Goal: Task Accomplishment & Management: Manage account settings

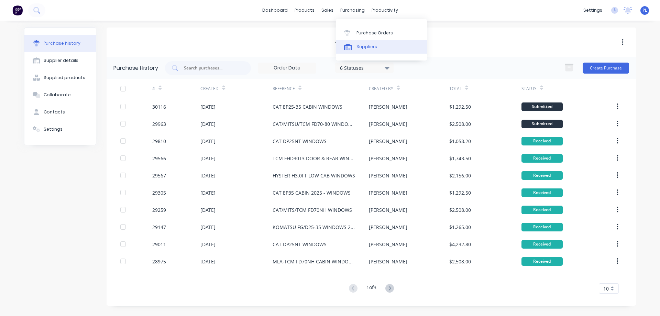
click at [355, 44] on link "Suppliers" at bounding box center [381, 47] width 91 height 14
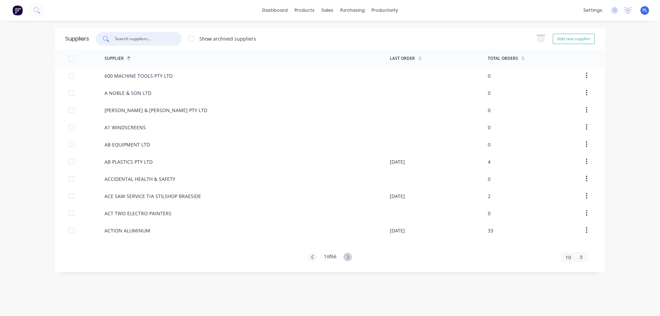
click at [155, 36] on input "text" at bounding box center [142, 38] width 57 height 7
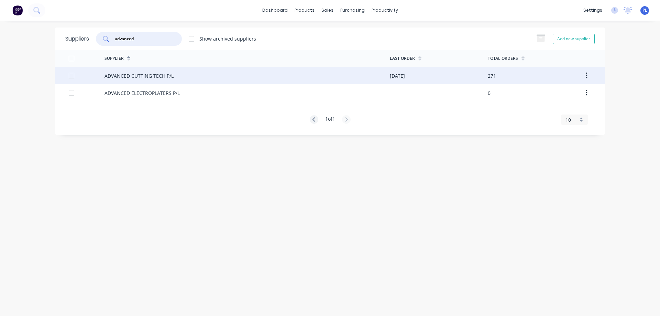
type input "advanced"
click at [134, 78] on div "ADVANCED CUTTING TECH P/L" at bounding box center [139, 75] width 69 height 7
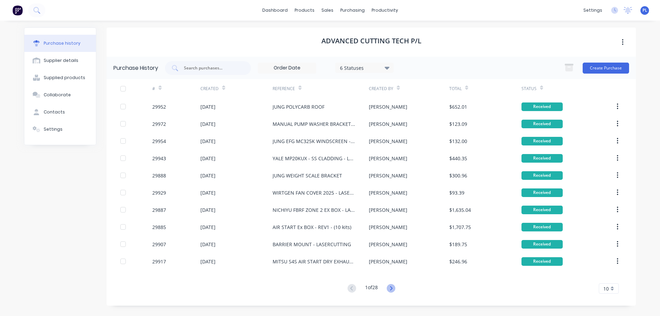
click at [390, 288] on icon at bounding box center [391, 288] width 9 height 9
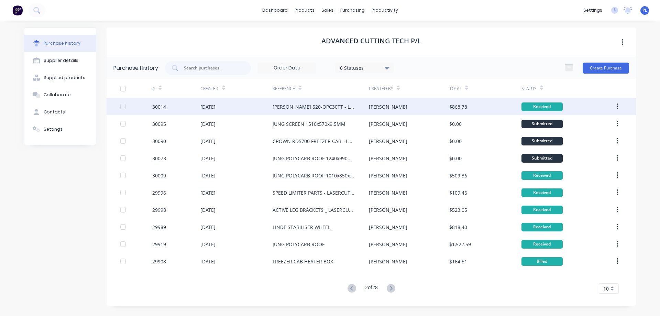
click at [318, 109] on div "[PERSON_NAME] 520-OPC30TT - LASERCUTTING" at bounding box center [314, 106] width 83 height 7
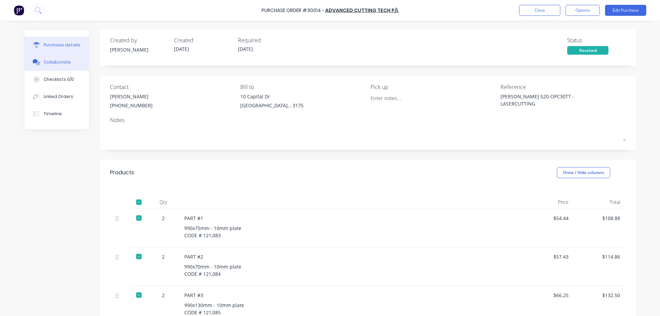
click at [44, 63] on div "Collaborate" at bounding box center [57, 62] width 27 height 6
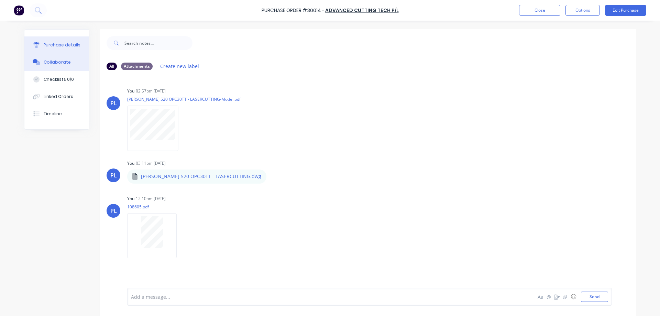
click at [57, 44] on div "Purchase details" at bounding box center [62, 45] width 37 height 6
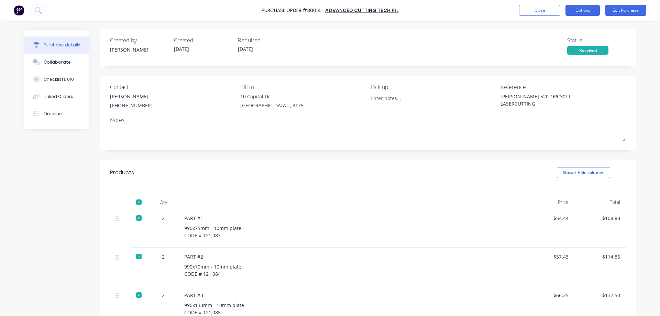
click at [577, 10] on button "Options" at bounding box center [582, 10] width 34 height 11
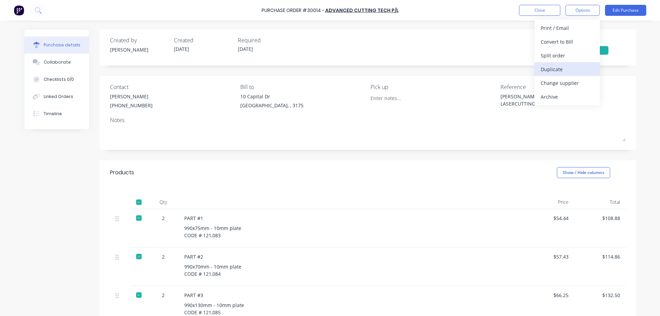
click at [568, 70] on div "Duplicate" at bounding box center [567, 69] width 53 height 10
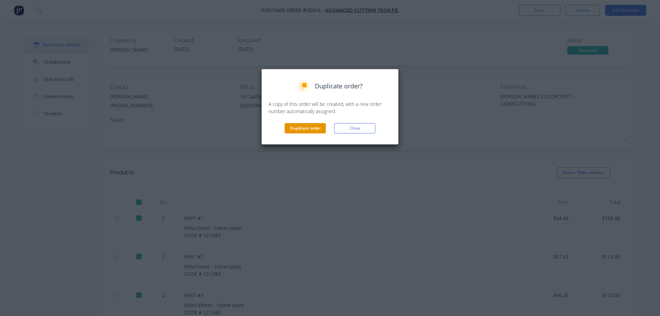
click at [300, 130] on button "Duplicate order" at bounding box center [305, 128] width 41 height 10
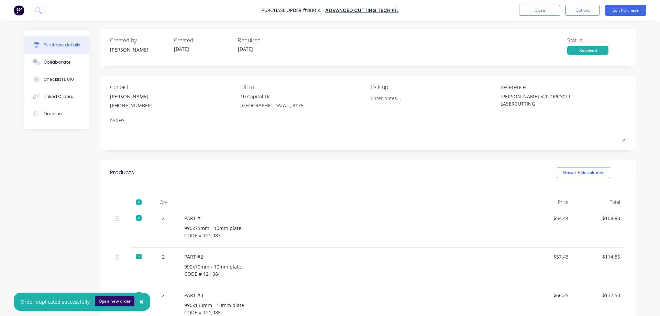
click at [116, 303] on button "Open new order" at bounding box center [115, 301] width 40 height 10
type textarea "x"
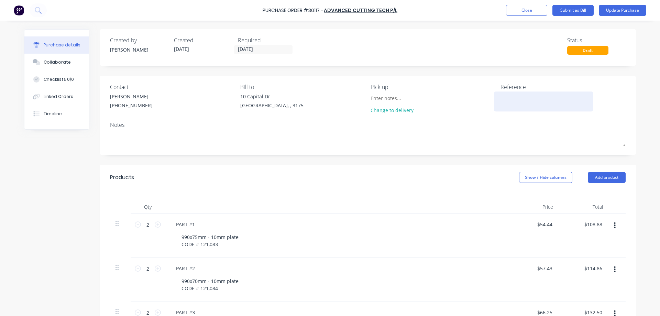
click at [522, 102] on textarea at bounding box center [544, 100] width 86 height 15
type textarea "RAYMOND"
click at [48, 64] on div "Collaborate" at bounding box center [57, 62] width 27 height 6
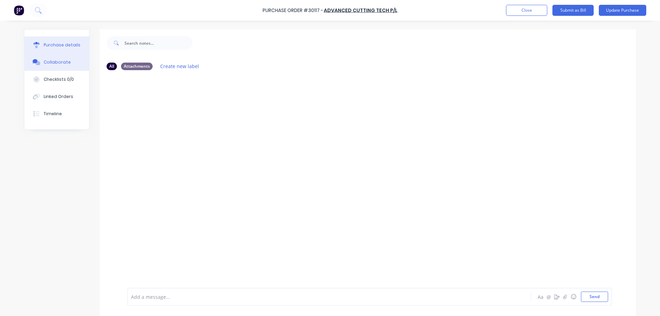
click at [59, 42] on div "Purchase details" at bounding box center [62, 45] width 37 height 6
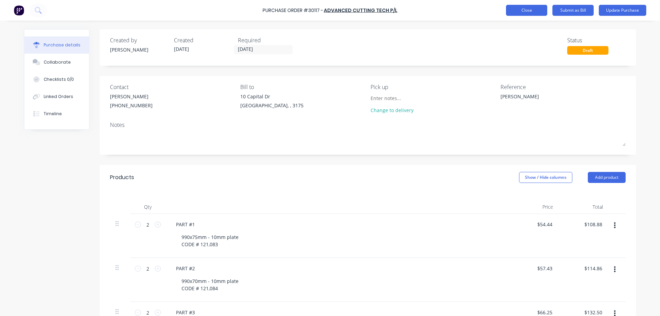
click at [527, 12] on button "Close" at bounding box center [526, 10] width 41 height 11
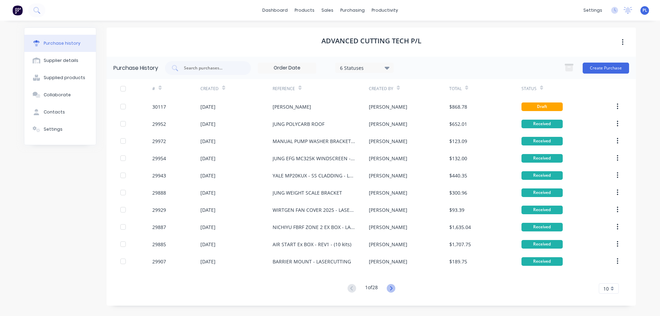
click at [392, 290] on icon at bounding box center [391, 288] width 2 height 4
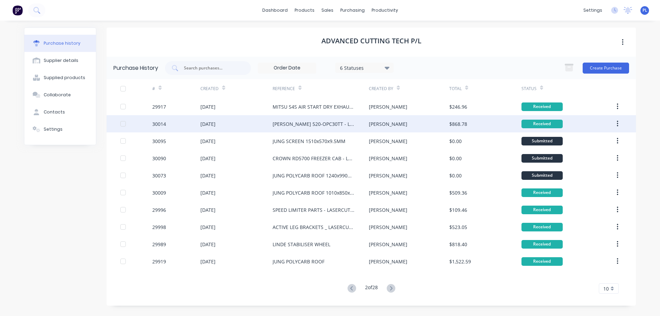
click at [287, 122] on div "[PERSON_NAME] 520-OPC30TT - LASERCUTTING" at bounding box center [314, 123] width 83 height 7
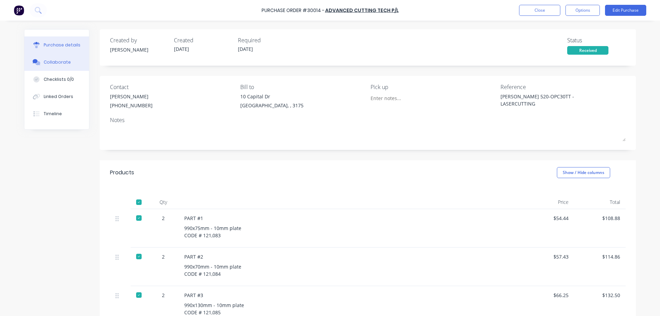
click at [53, 63] on div "Collaborate" at bounding box center [57, 62] width 27 height 6
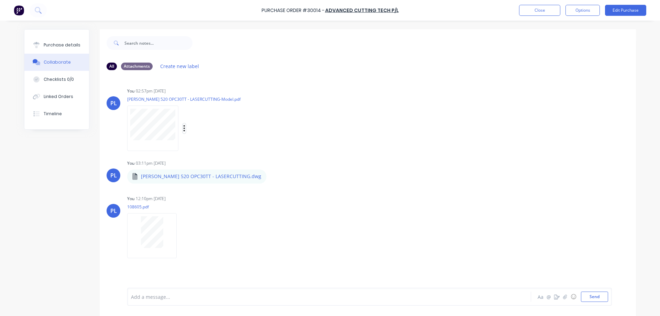
click at [184, 129] on icon "button" at bounding box center [184, 128] width 1 height 6
click at [210, 147] on button "Download" at bounding box center [229, 146] width 77 height 15
click at [182, 235] on icon "button" at bounding box center [183, 236] width 2 height 8
click at [210, 256] on button "Download" at bounding box center [227, 253] width 77 height 15
click at [61, 45] on div "Purchase details" at bounding box center [62, 45] width 37 height 6
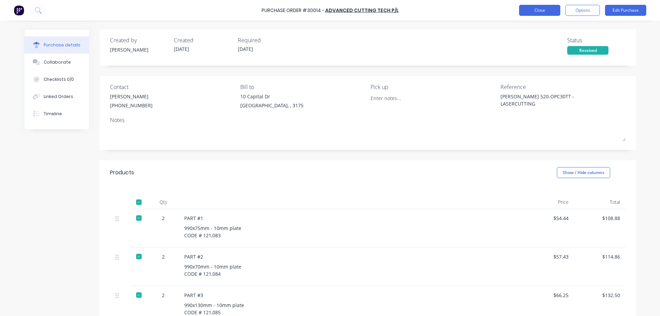
click at [540, 10] on button "Close" at bounding box center [539, 10] width 41 height 11
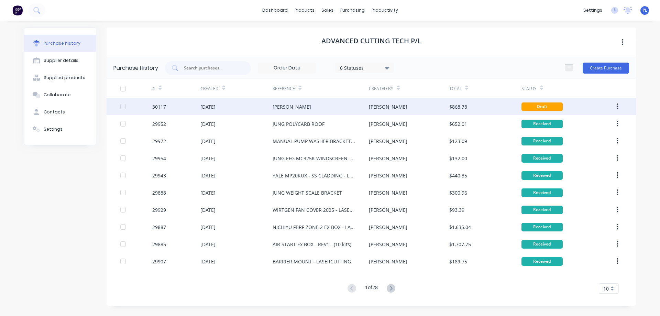
click at [325, 109] on div "RAYMOND" at bounding box center [321, 106] width 96 height 17
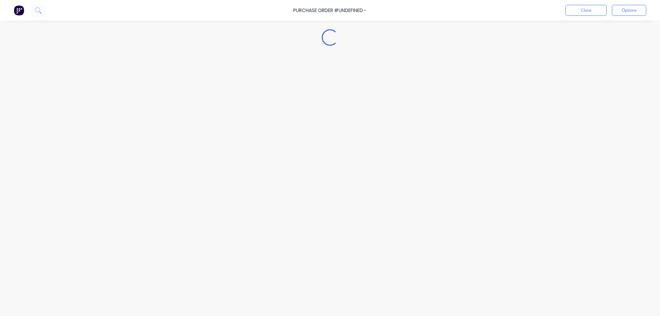
type textarea "x"
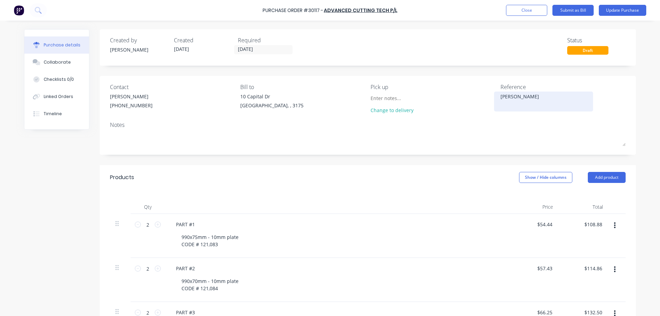
click at [535, 99] on textarea "RAYMOND" at bounding box center [544, 100] width 86 height 15
type textarea "RAYMOND 520 OPC30"
type textarea "x"
type textarea "RAYMOND 520 OPC30T"
type textarea "x"
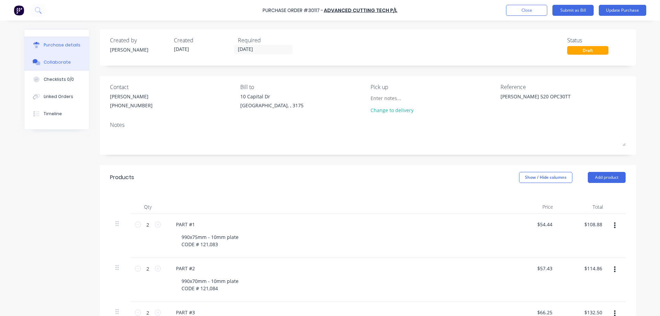
type textarea "RAYMOND 520 OPC30TT"
type textarea "x"
type textarea "RAYMOND 520 OPC30TT"
click at [48, 63] on div "Collaborate" at bounding box center [57, 62] width 27 height 6
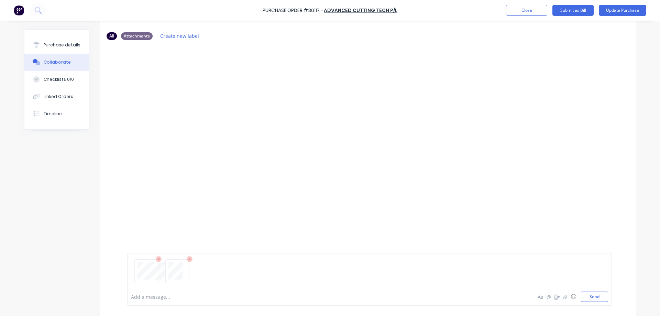
scroll to position [52, 0]
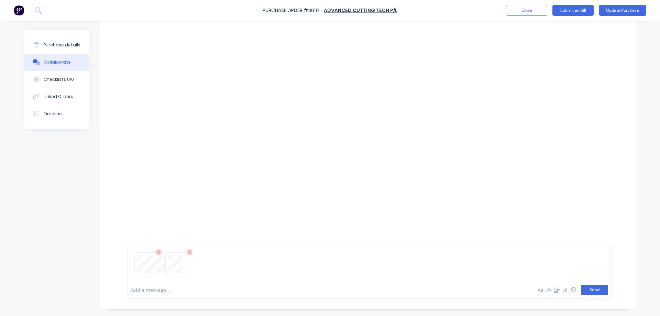
click at [588, 290] on button "Send" at bounding box center [594, 290] width 27 height 10
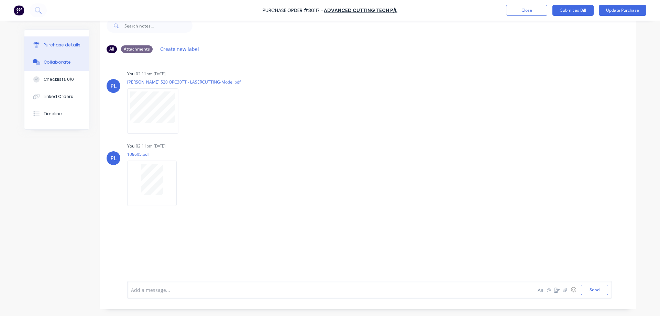
click at [57, 46] on div "Purchase details" at bounding box center [62, 45] width 37 height 6
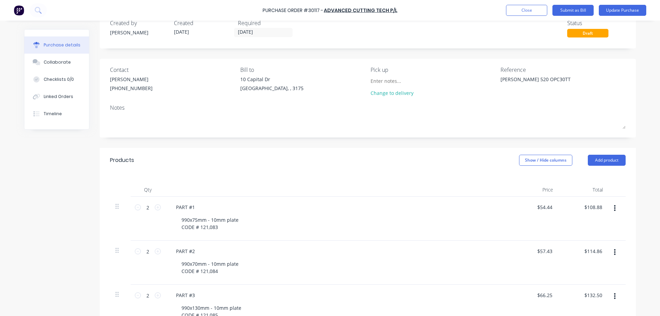
type textarea "x"
click at [562, 81] on textarea "RAYMOND 520 OPC30TT" at bounding box center [544, 83] width 86 height 15
type textarea "RAYMOND 520 OPC30TT - LASERCUTTING"
type textarea "x"
type textarea "RAYMOND 520 OPC30TT - LASERCUTTING"
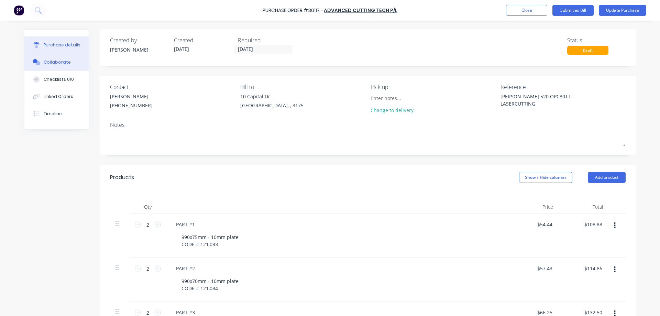
click at [55, 65] on div "Collaborate" at bounding box center [57, 62] width 27 height 6
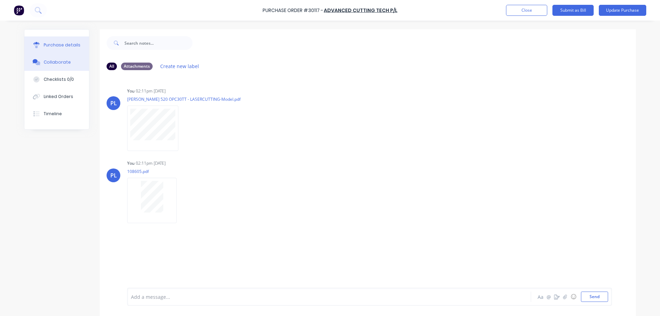
click at [53, 45] on div "Purchase details" at bounding box center [62, 45] width 37 height 6
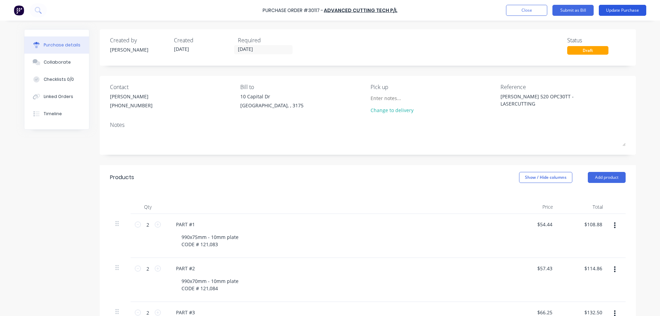
click at [626, 11] on button "Update Purchase" at bounding box center [622, 10] width 47 height 11
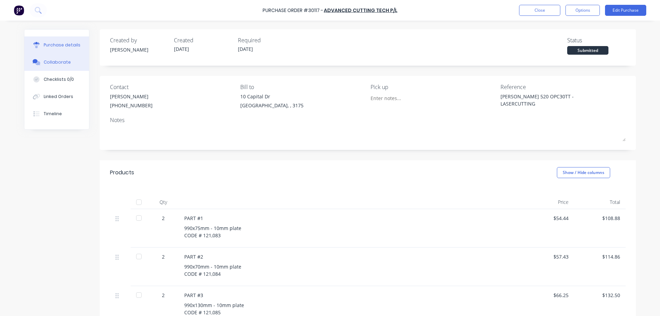
click at [52, 64] on div "Collaborate" at bounding box center [57, 62] width 27 height 6
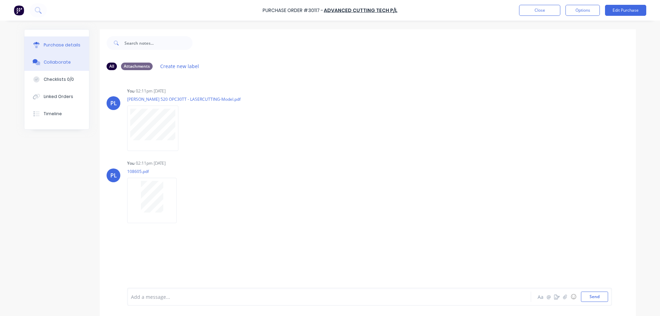
click at [50, 42] on div "Purchase details" at bounding box center [62, 45] width 37 height 6
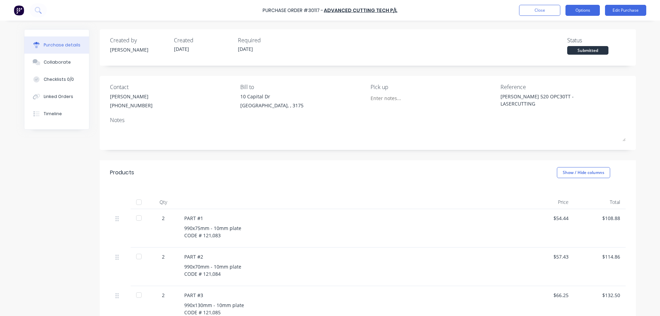
click at [584, 10] on button "Options" at bounding box center [582, 10] width 34 height 11
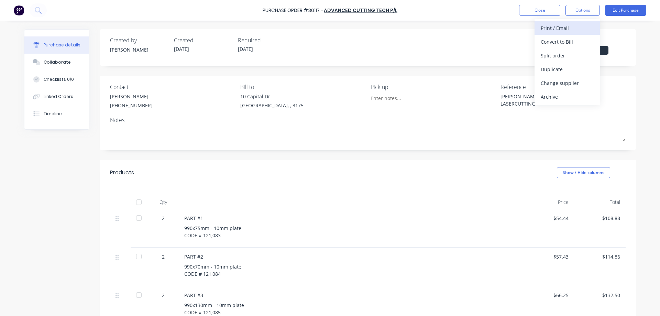
click at [572, 30] on div "Print / Email" at bounding box center [567, 28] width 53 height 10
click at [560, 57] on div "Without pricing" at bounding box center [567, 56] width 53 height 10
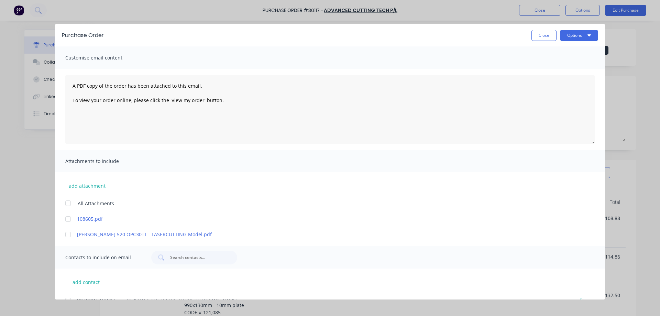
drag, startPoint x: 69, startPoint y: 202, endPoint x: 111, endPoint y: 194, distance: 42.3
click at [69, 202] on div at bounding box center [68, 203] width 14 height 14
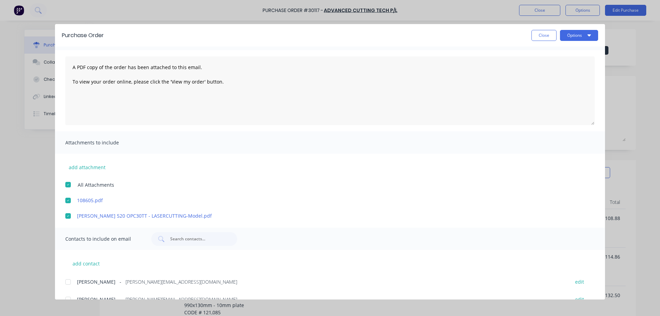
scroll to position [67, 0]
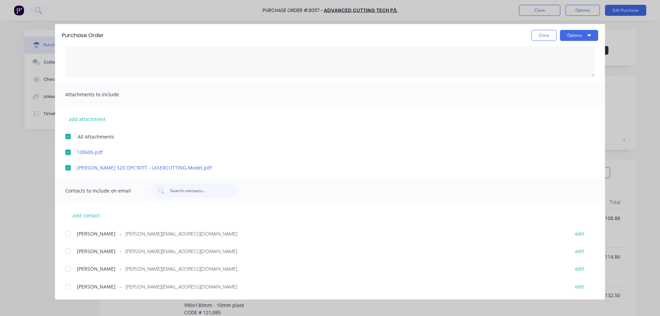
click at [68, 287] on div at bounding box center [68, 287] width 14 height 14
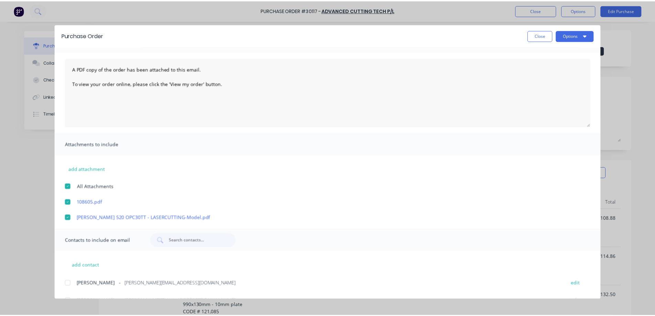
scroll to position [0, 0]
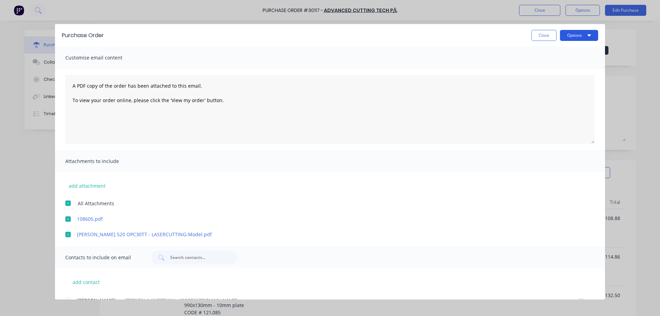
click at [575, 35] on button "Options" at bounding box center [579, 35] width 38 height 11
click at [559, 83] on div "Email" at bounding box center [565, 80] width 53 height 10
click at [542, 36] on button "Close" at bounding box center [543, 35] width 25 height 11
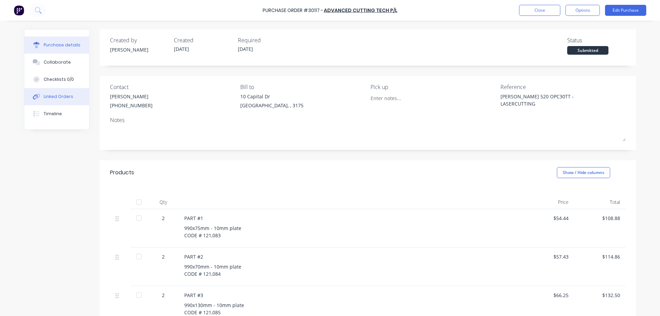
click at [41, 99] on button "Linked Orders" at bounding box center [56, 96] width 65 height 17
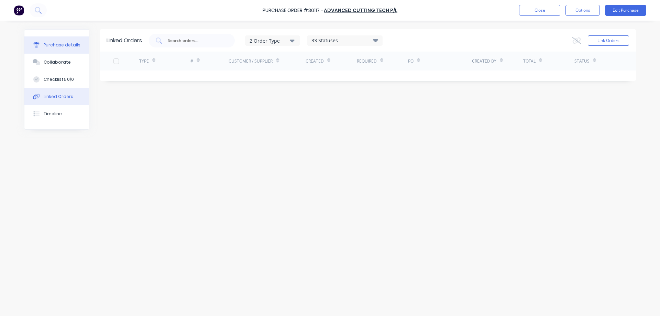
click at [59, 47] on div "Purchase details" at bounding box center [62, 45] width 37 height 6
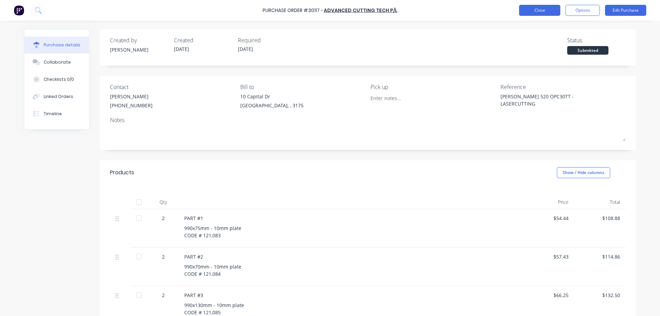
click at [538, 12] on button "Close" at bounding box center [539, 10] width 41 height 11
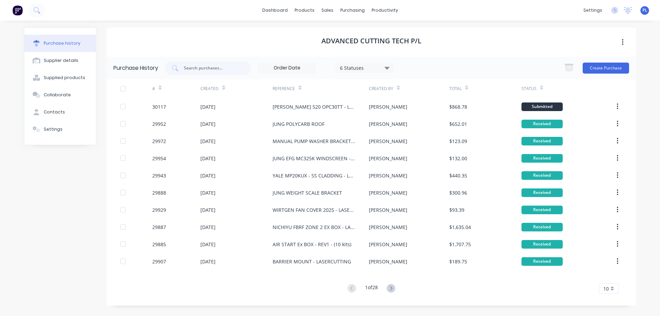
click at [392, 287] on icon at bounding box center [391, 288] width 2 height 4
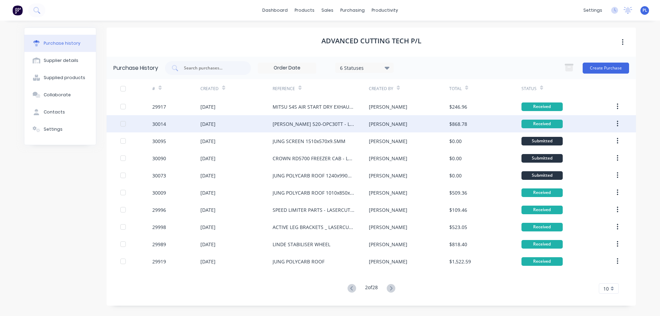
click at [309, 127] on div "[PERSON_NAME] 520-OPC30TT - LASERCUTTING" at bounding box center [314, 123] width 83 height 7
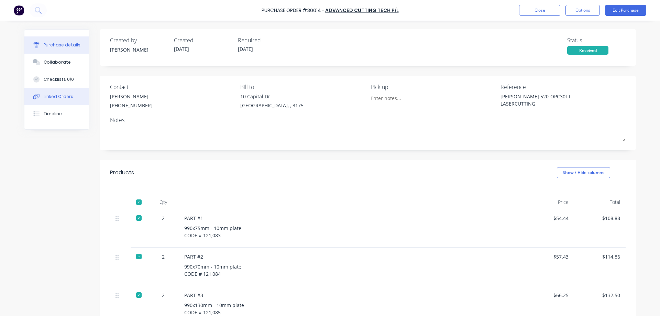
click at [53, 98] on div "Linked Orders" at bounding box center [59, 97] width 30 height 6
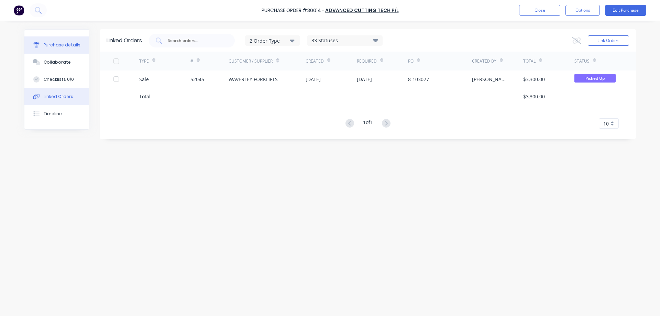
click at [59, 45] on div "Purchase details" at bounding box center [62, 45] width 37 height 6
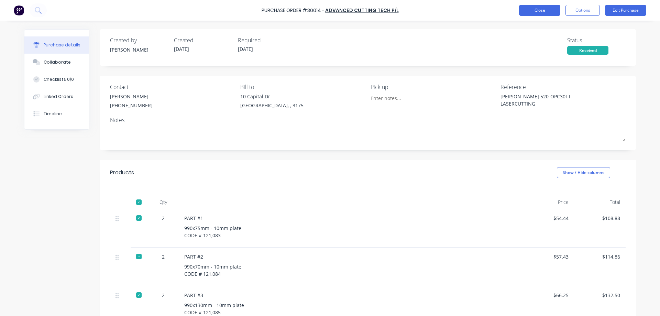
click at [542, 11] on button "Close" at bounding box center [539, 10] width 41 height 11
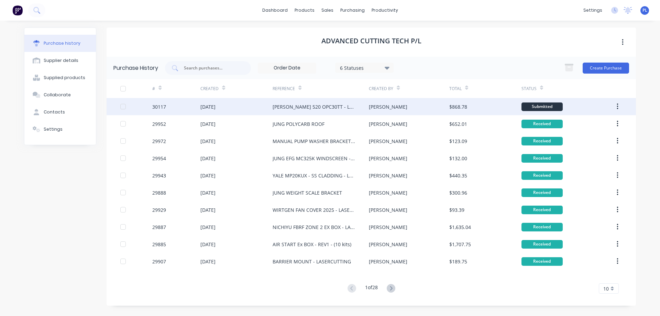
click at [347, 108] on div "RAYMOND 520 OPC30TT - LASERCUTTING" at bounding box center [314, 106] width 83 height 7
type textarea "x"
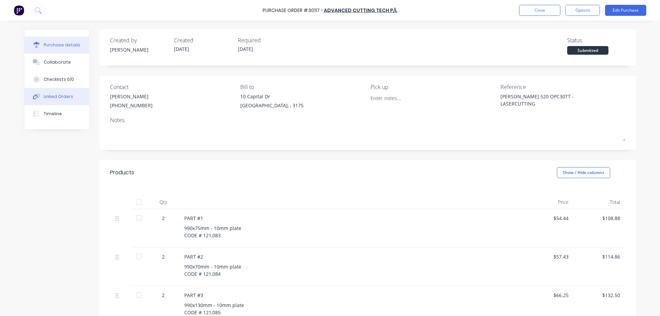
click at [53, 100] on button "Linked Orders" at bounding box center [56, 96] width 65 height 17
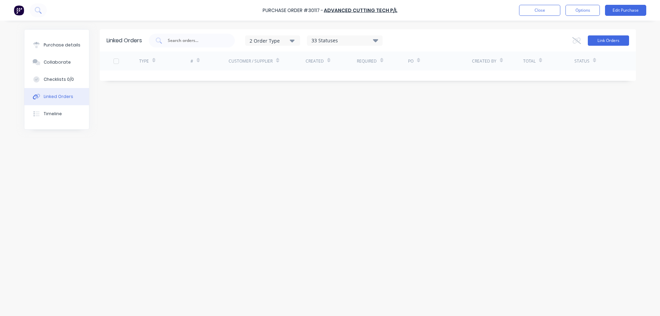
click at [595, 41] on button "Link Orders" at bounding box center [608, 40] width 41 height 10
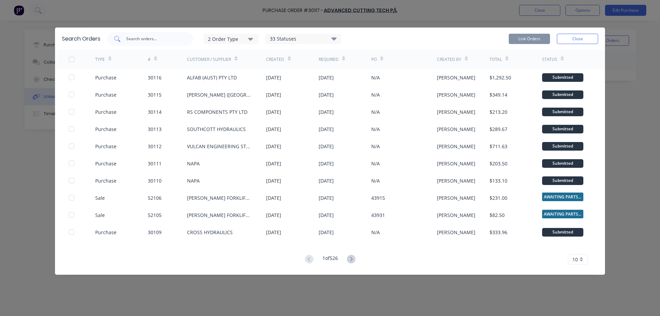
click at [143, 39] on input "text" at bounding box center [153, 38] width 57 height 7
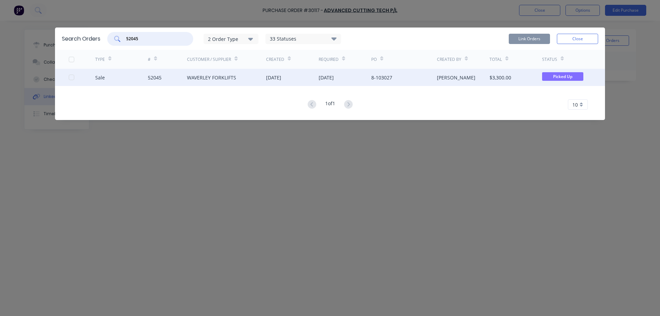
click at [70, 78] on div at bounding box center [72, 77] width 14 height 14
type input "52045"
click at [528, 40] on button "Link Orders" at bounding box center [529, 39] width 41 height 10
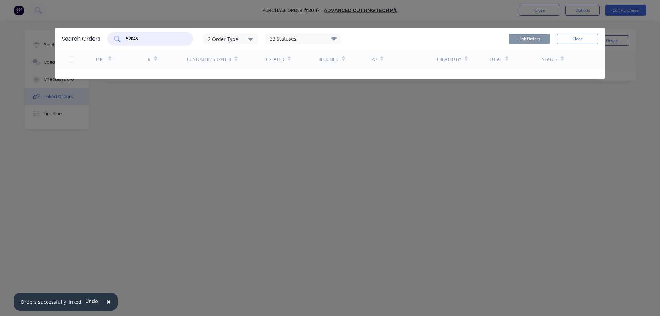
click at [146, 39] on input "52045" at bounding box center [153, 38] width 57 height 7
click at [576, 39] on button "Close" at bounding box center [577, 39] width 41 height 10
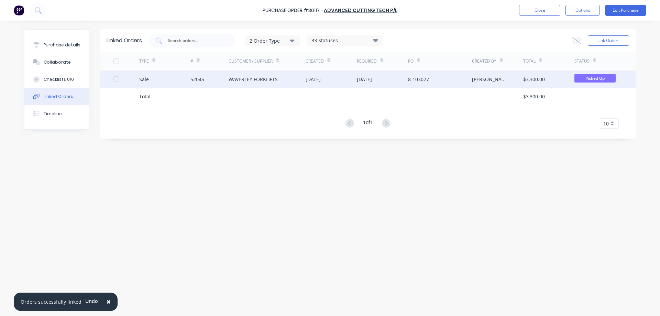
click at [249, 82] on div "WAVERLEY FORKLIFTS" at bounding box center [253, 79] width 49 height 7
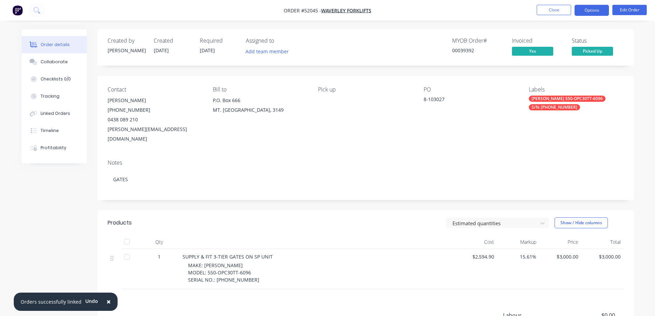
click at [597, 10] on button "Options" at bounding box center [591, 10] width 34 height 11
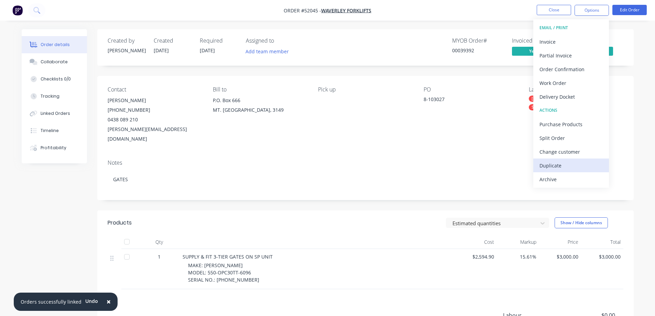
click at [562, 165] on div "Duplicate" at bounding box center [570, 166] width 63 height 10
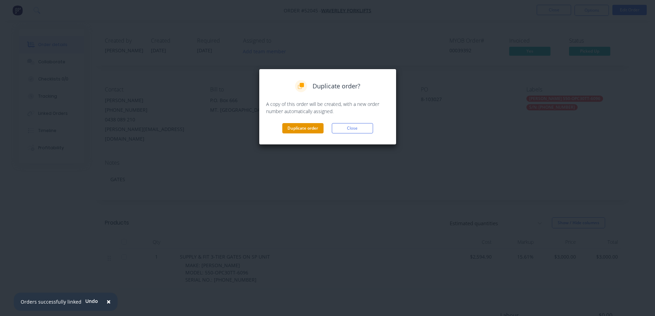
click at [298, 127] on button "Duplicate order" at bounding box center [302, 128] width 41 height 10
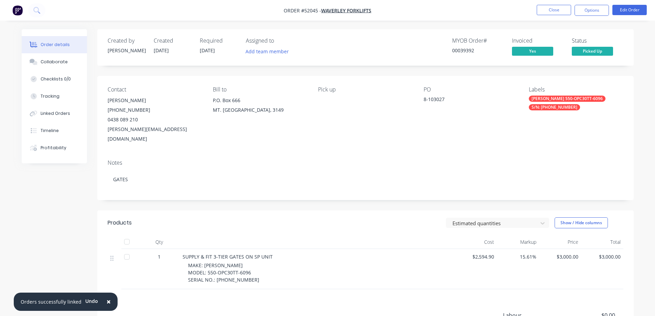
click at [107, 302] on span "×" at bounding box center [109, 302] width 4 height 10
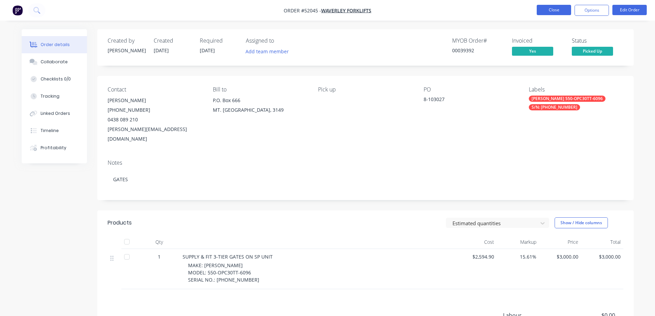
click at [559, 10] on button "Close" at bounding box center [554, 10] width 34 height 10
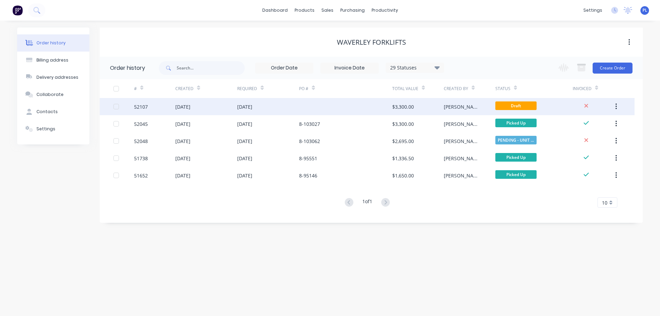
click at [292, 107] on div "[DATE]" at bounding box center [268, 106] width 62 height 17
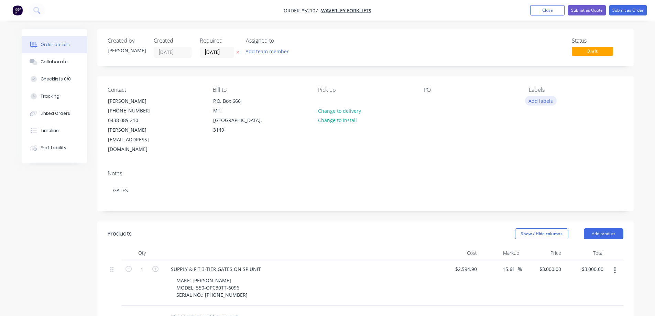
click at [554, 101] on button "Add labels" at bounding box center [541, 100] width 32 height 9
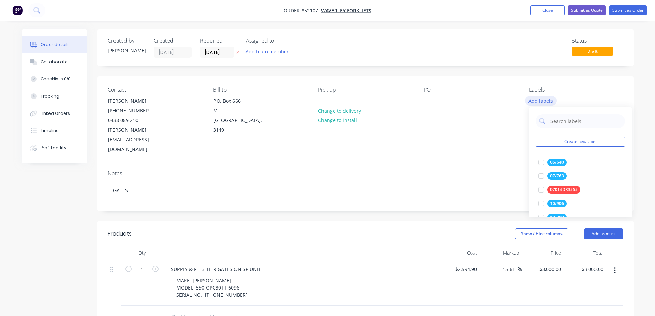
drag, startPoint x: 551, startPoint y: 100, endPoint x: 529, endPoint y: 103, distance: 22.9
click at [529, 103] on button "Add labels" at bounding box center [541, 100] width 32 height 9
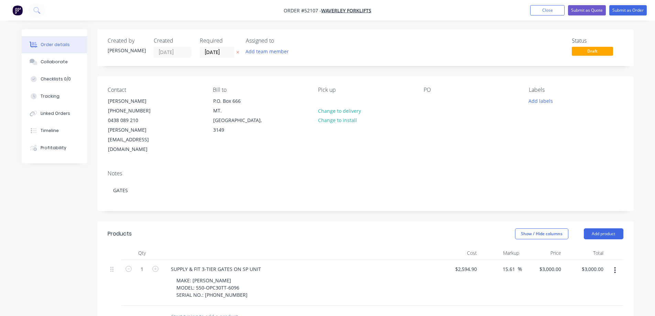
drag, startPoint x: 543, startPoint y: 100, endPoint x: 528, endPoint y: 120, distance: 25.8
click at [543, 100] on button "Add labels" at bounding box center [541, 100] width 32 height 9
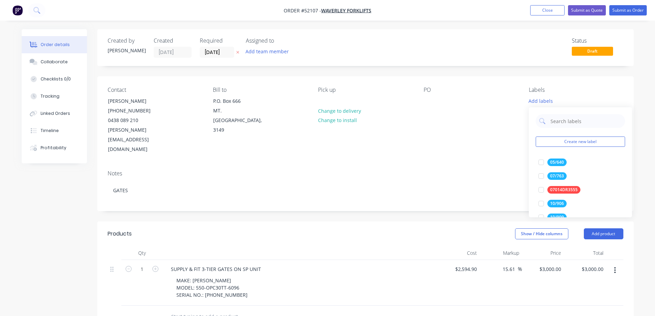
click at [494, 129] on div "PO" at bounding box center [471, 121] width 94 height 68
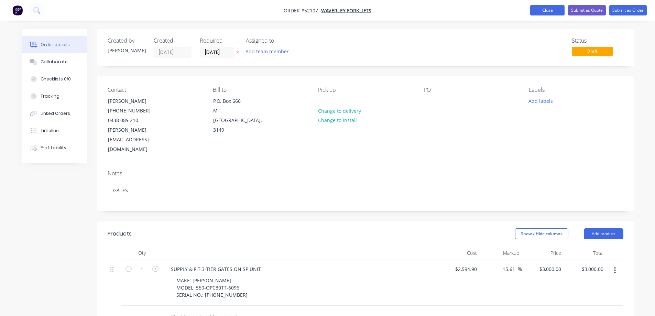
click at [551, 10] on button "Close" at bounding box center [547, 10] width 34 height 10
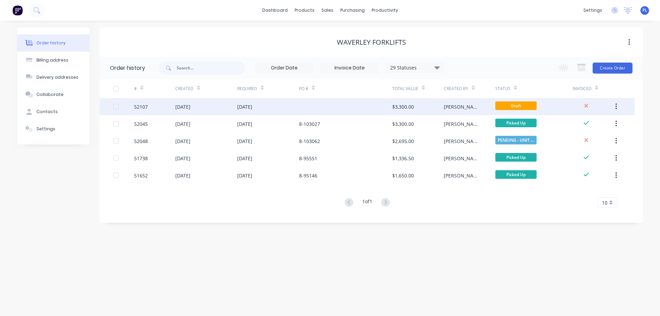
click at [273, 109] on div "[DATE]" at bounding box center [268, 106] width 62 height 17
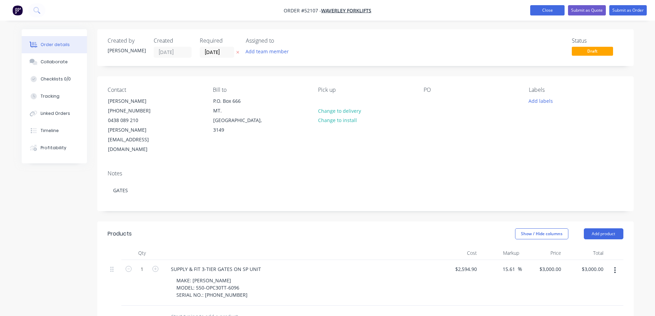
click at [545, 12] on button "Close" at bounding box center [547, 10] width 34 height 10
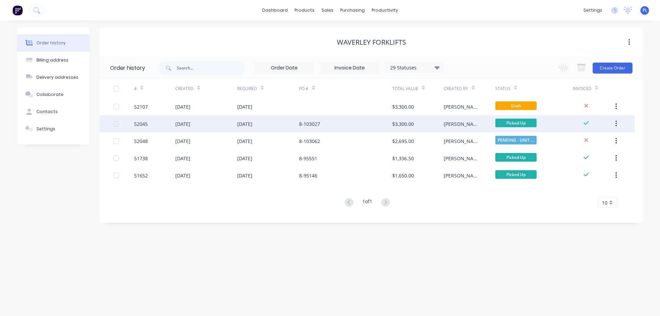
click at [276, 126] on div "[DATE]" at bounding box center [268, 123] width 62 height 17
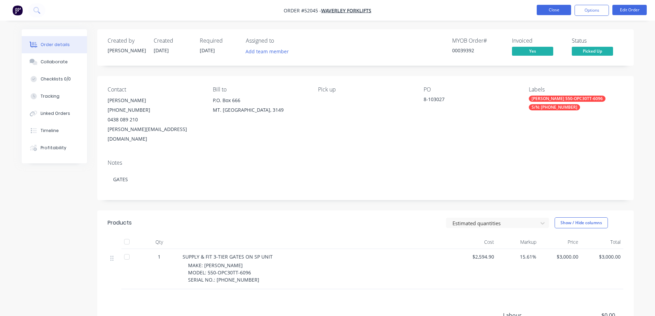
click at [554, 11] on button "Close" at bounding box center [554, 10] width 34 height 10
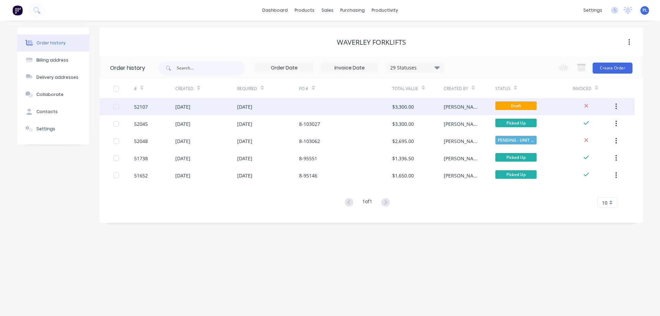
click at [292, 101] on div "[DATE]" at bounding box center [268, 106] width 62 height 17
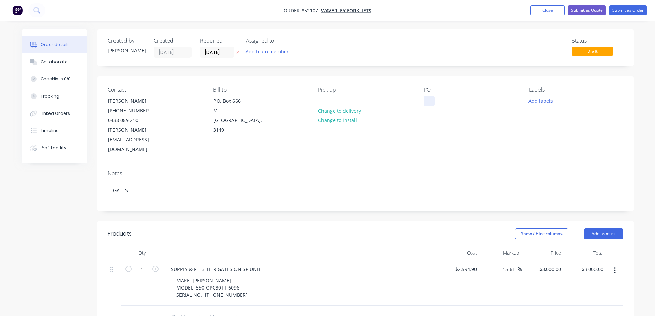
click at [429, 100] on div at bounding box center [429, 101] width 11 height 10
click at [550, 9] on button "Close" at bounding box center [547, 10] width 34 height 10
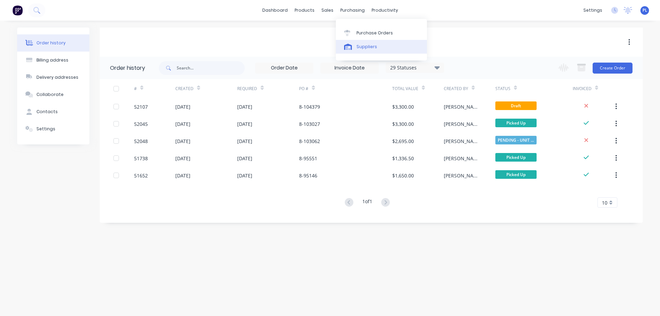
click at [358, 48] on div "Suppliers" at bounding box center [366, 47] width 21 height 6
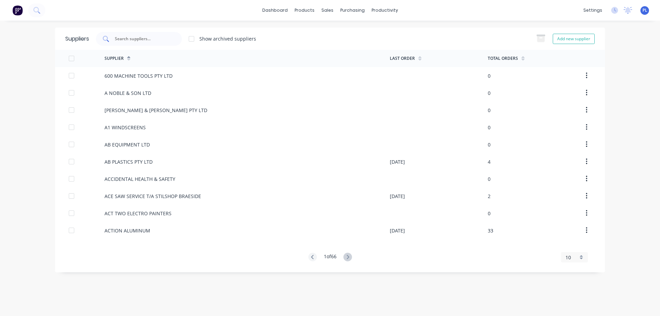
click at [118, 38] on input "text" at bounding box center [142, 38] width 57 height 7
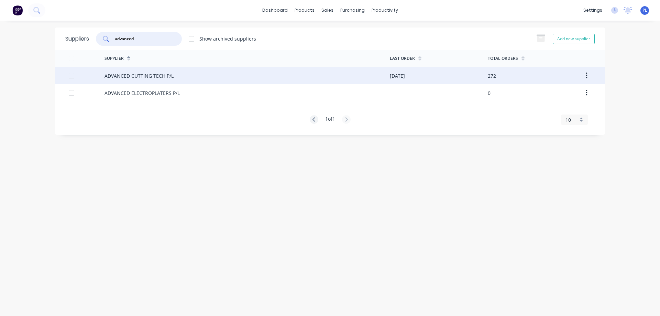
type input "advanced"
click at [123, 81] on div "ADVANCED CUTTING TECH P/L" at bounding box center [247, 75] width 285 height 17
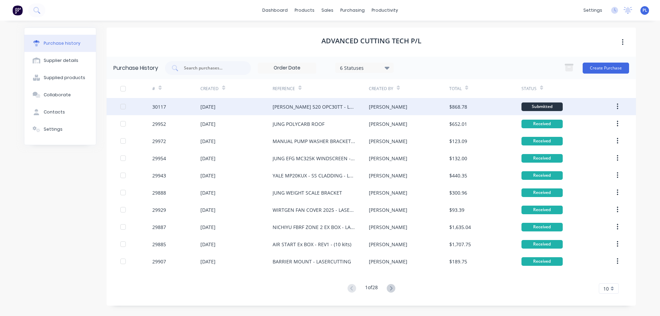
click at [216, 107] on div "[DATE]" at bounding box center [207, 106] width 15 height 7
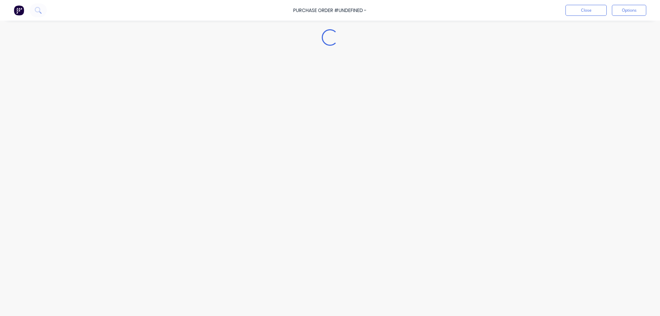
type textarea "x"
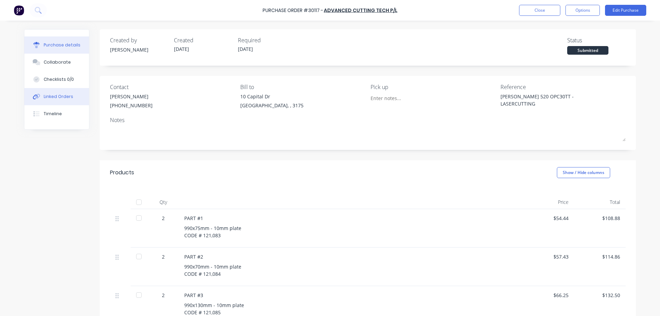
click at [52, 94] on div "Linked Orders" at bounding box center [59, 97] width 30 height 6
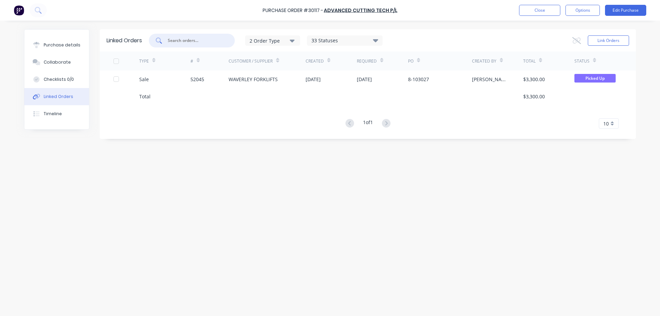
click at [200, 41] on input "text" at bounding box center [195, 40] width 57 height 7
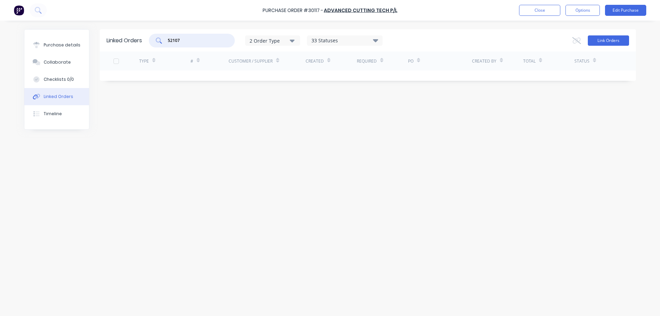
type input "52107"
click at [618, 41] on button "Link Orders" at bounding box center [608, 40] width 41 height 10
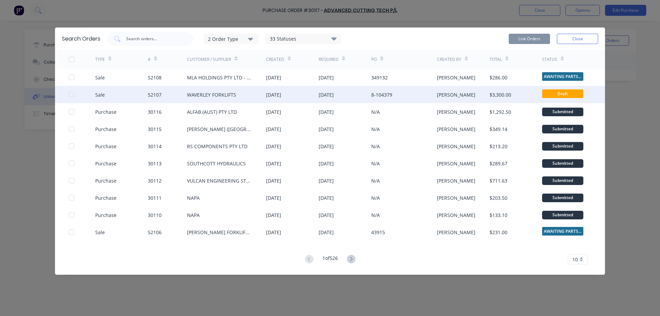
click at [73, 94] on div at bounding box center [72, 95] width 14 height 14
click at [528, 38] on button "Link Orders" at bounding box center [529, 39] width 41 height 10
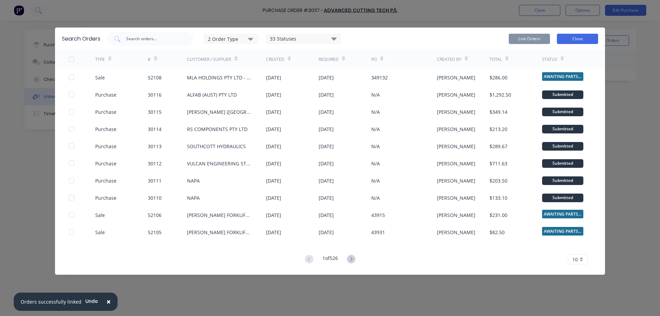
click at [569, 42] on button "Close" at bounding box center [577, 39] width 41 height 10
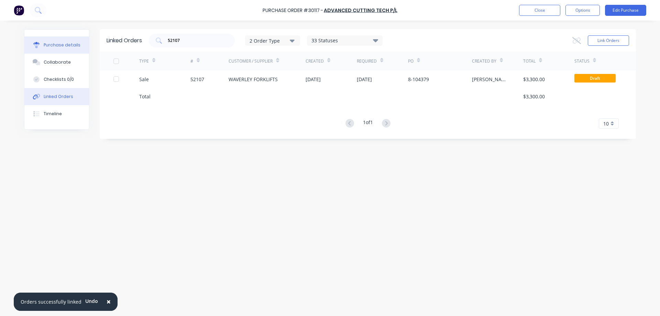
click at [76, 45] on div "Purchase details" at bounding box center [62, 45] width 37 height 6
type textarea "x"
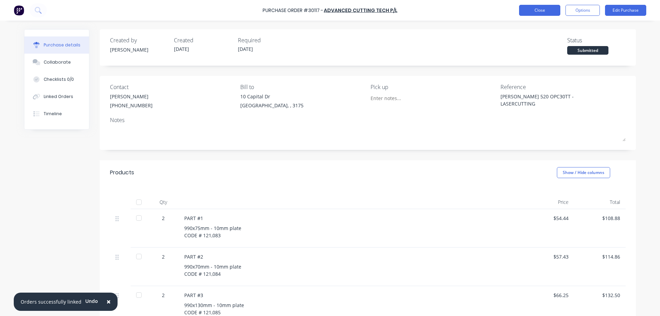
click at [535, 8] on button "Close" at bounding box center [539, 10] width 41 height 11
